Goal: Information Seeking & Learning: Check status

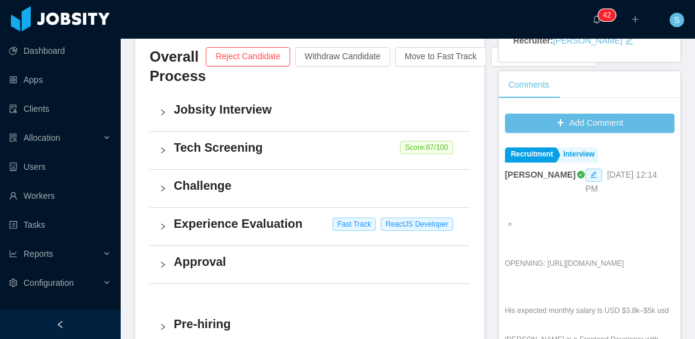
scroll to position [302, 0]
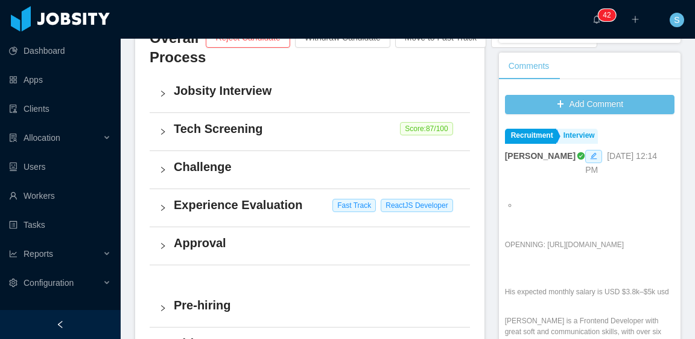
click at [282, 201] on h4 "Experience Evaluation" at bounding box center [317, 204] width 287 height 17
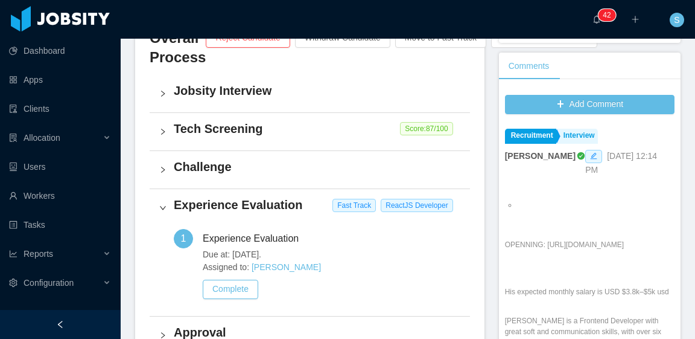
click at [237, 115] on div "Tech Screening Score: 87 /100" at bounding box center [310, 131] width 321 height 37
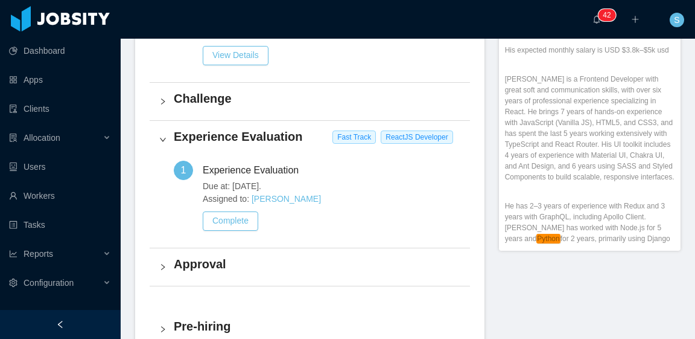
scroll to position [604, 0]
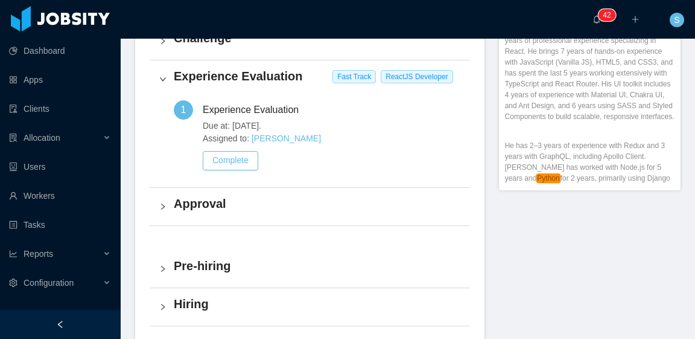
click at [250, 46] on h4 "Challenge" at bounding box center [317, 38] width 287 height 17
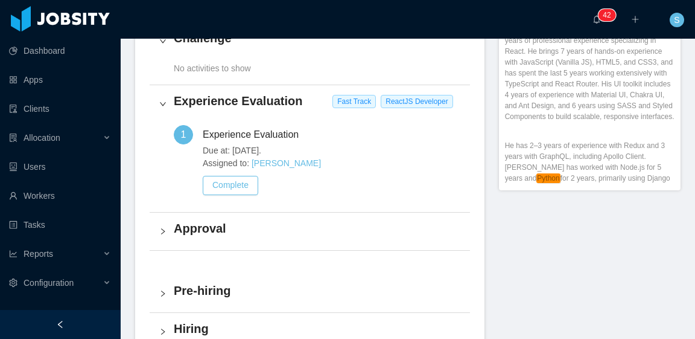
click at [295, 144] on div "Experience Evaluation" at bounding box center [256, 134] width 106 height 19
click at [356, 184] on div "Due at: Sep 1st, 2025. Assigned to: Matias Marin Complete" at bounding box center [332, 169] width 258 height 51
